Goal: Find specific page/section: Find specific page/section

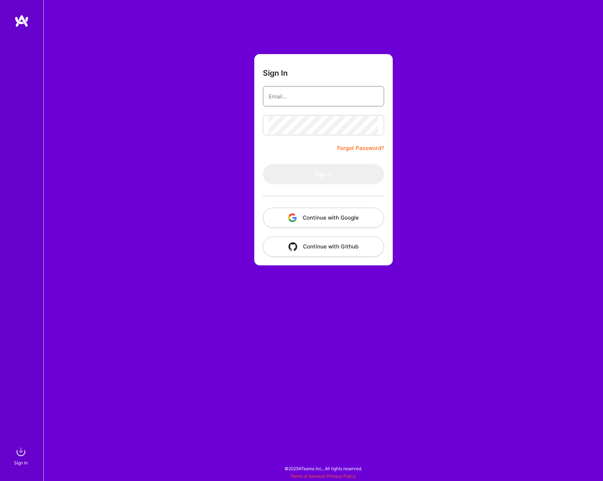
click at [298, 96] on input "email" at bounding box center [324, 96] width 110 height 18
type input "[PERSON_NAME][EMAIL_ADDRESS][DOMAIN_NAME]"
click at [320, 174] on button "Sign In" at bounding box center [323, 174] width 121 height 20
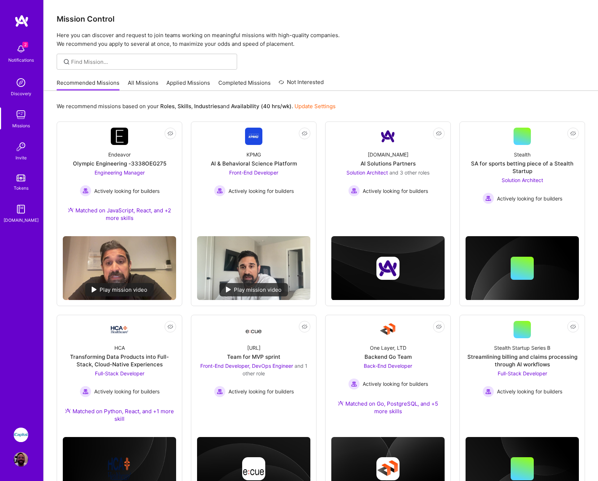
click at [24, 49] on img at bounding box center [21, 49] width 14 height 14
drag, startPoint x: 359, startPoint y: 69, endPoint x: 354, endPoint y: 69, distance: 4.3
click at [359, 69] on div "2 2 Notifications Discovery Missions Invite Tokens [DOMAIN_NAME] iCapital: Buil…" at bounding box center [299, 357] width 598 height 714
click at [200, 82] on link "Applied Missions" at bounding box center [188, 85] width 44 height 12
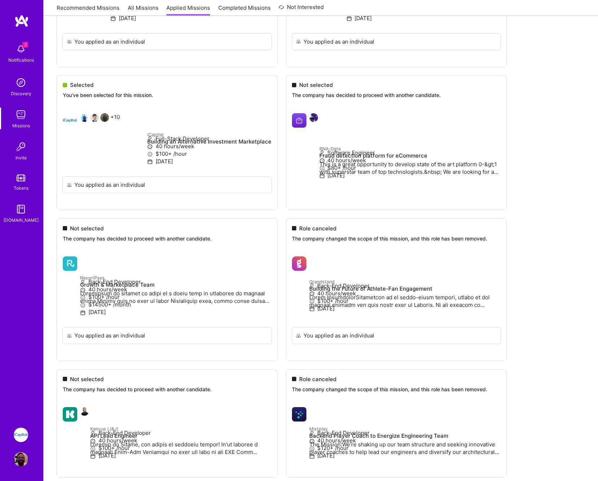
scroll to position [29, 0]
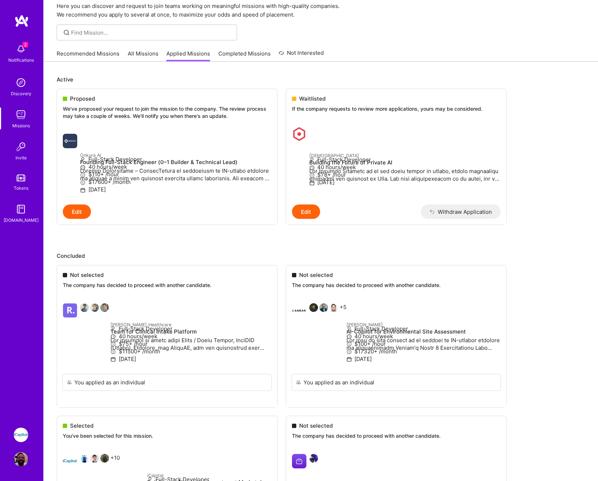
click at [24, 51] on img at bounding box center [21, 49] width 14 height 14
